Goal: Task Accomplishment & Management: Manage account settings

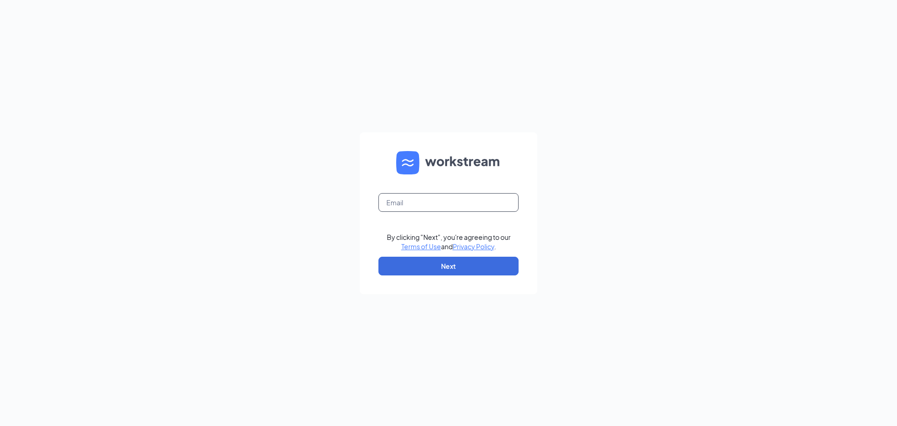
click at [427, 203] on input "text" at bounding box center [449, 202] width 140 height 19
type input "[EMAIL_ADDRESS][DOMAIN_NAME]"
click at [465, 274] on button "Next" at bounding box center [449, 266] width 140 height 19
click at [413, 202] on input "text" at bounding box center [449, 202] width 140 height 19
